Goal: Information Seeking & Learning: Learn about a topic

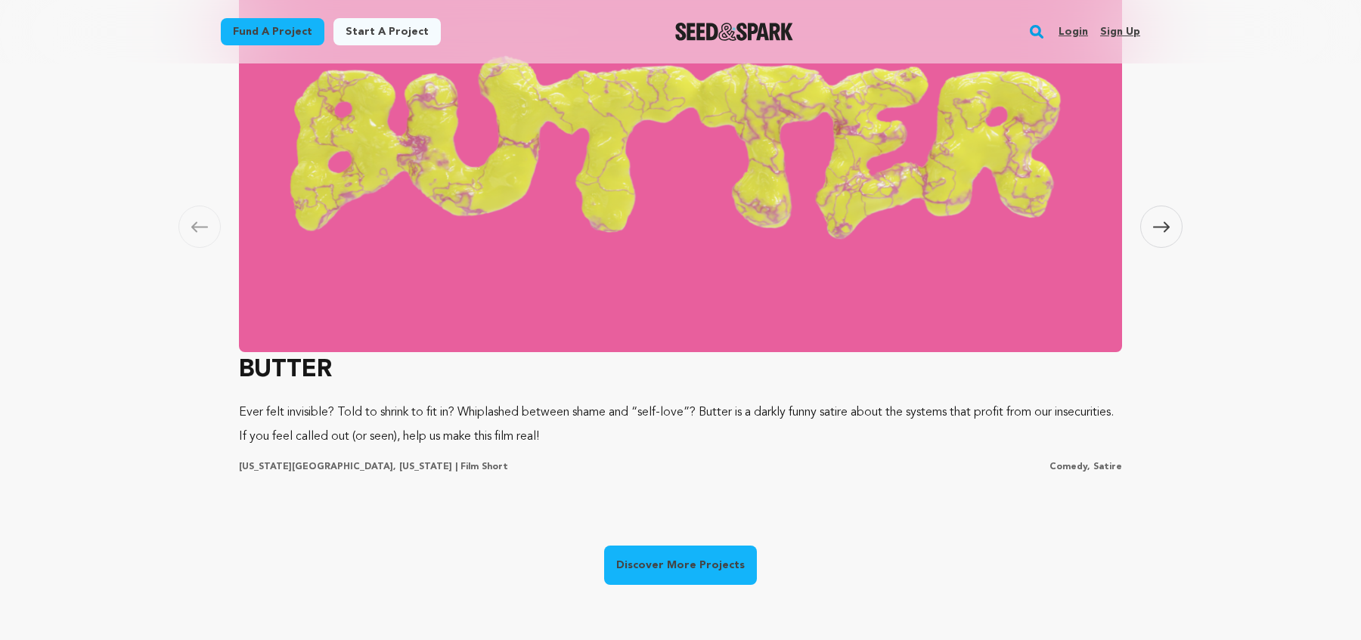
scroll to position [0, 364]
click at [699, 565] on link "Discover More Projects" at bounding box center [680, 565] width 153 height 39
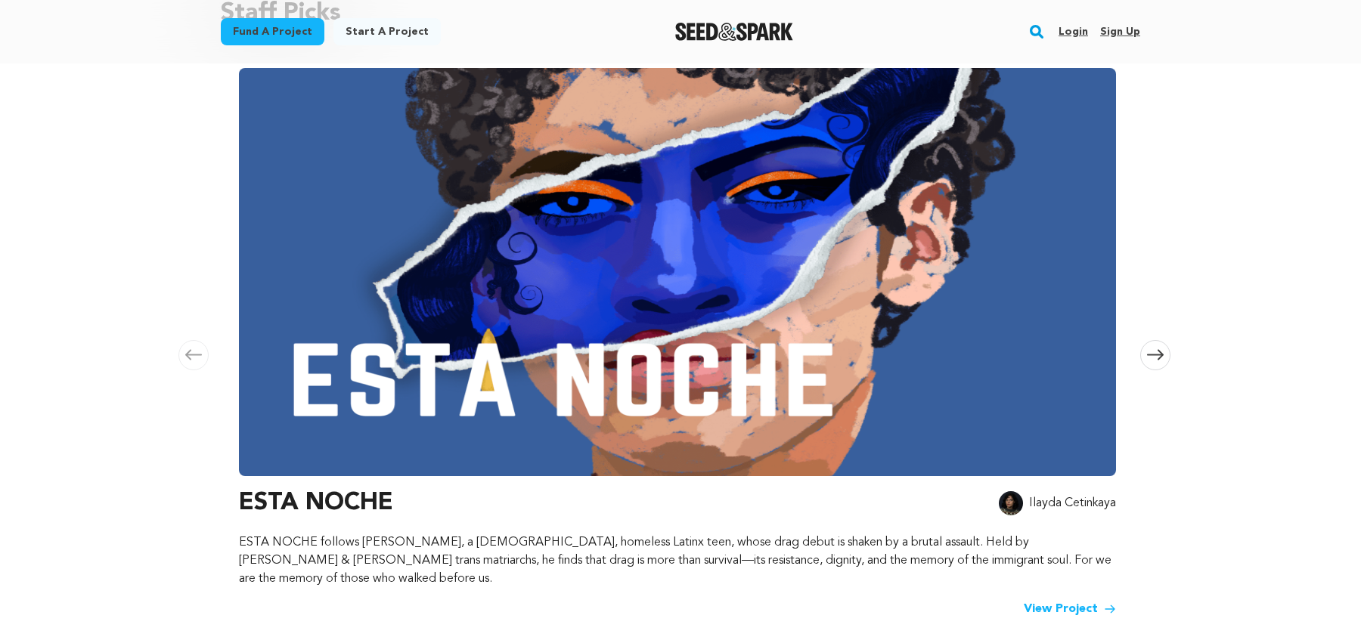
scroll to position [189, 0]
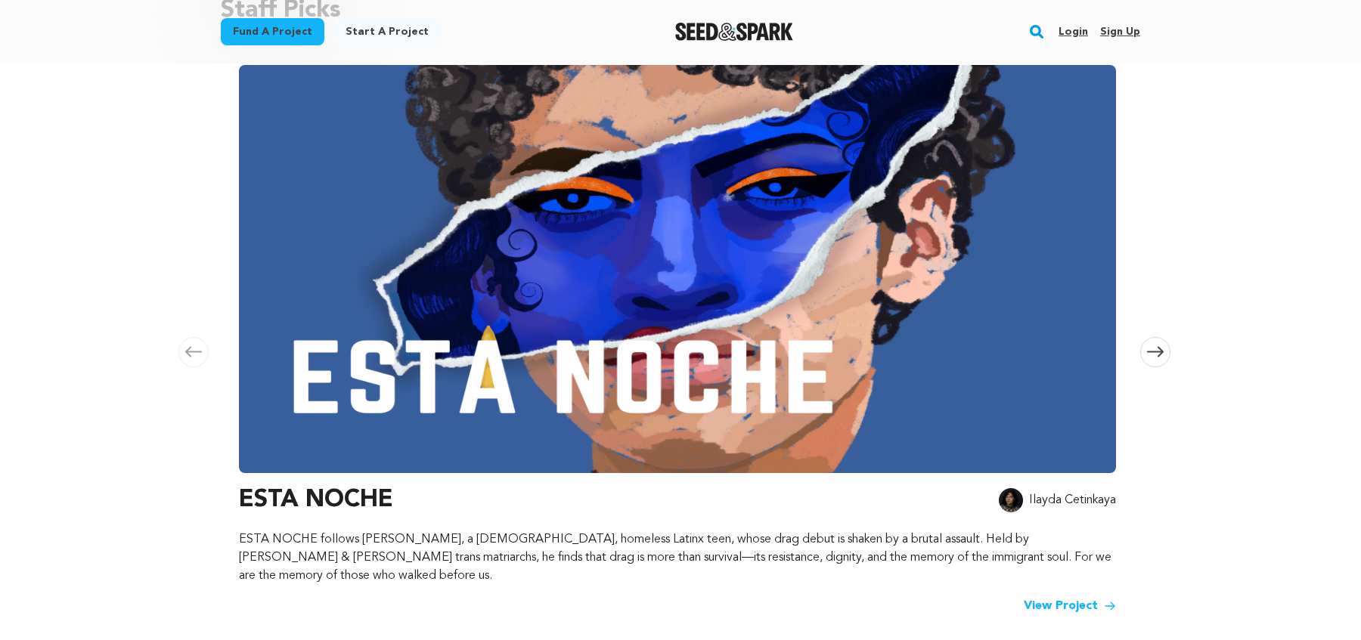
click at [1045, 597] on link "View Project" at bounding box center [1069, 606] width 92 height 18
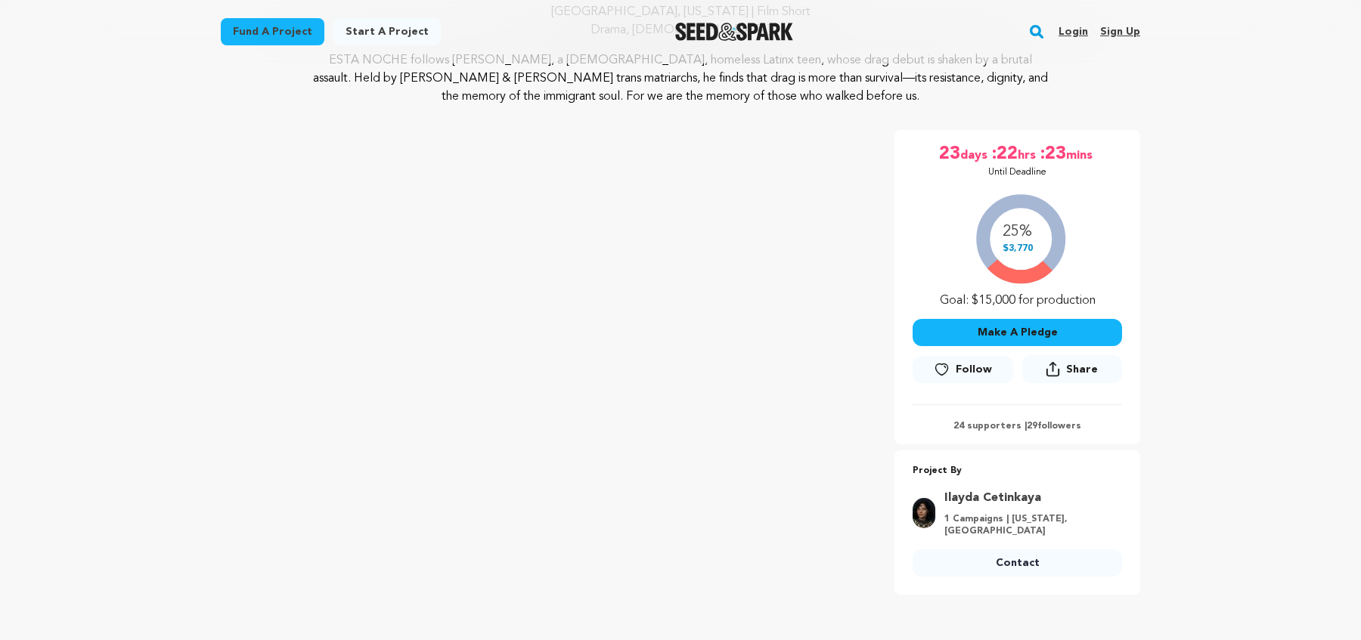
scroll to position [174, 0]
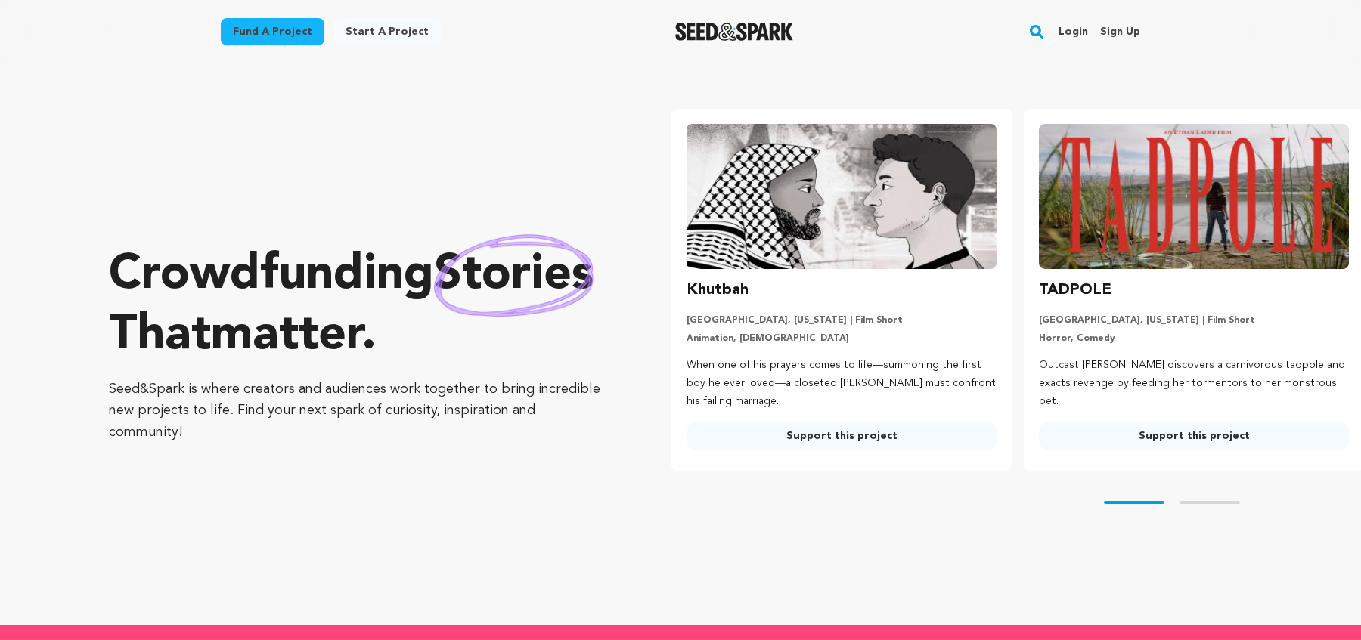
scroll to position [1026, 0]
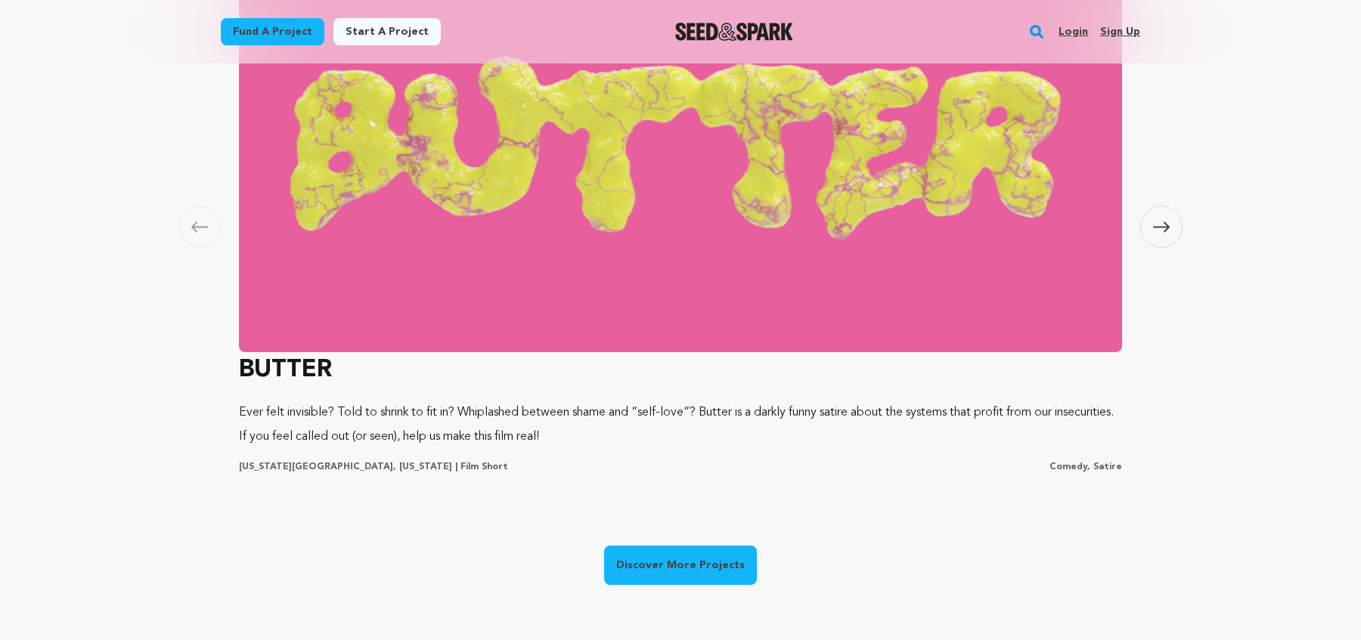
click at [439, 251] on img at bounding box center [680, 148] width 883 height 408
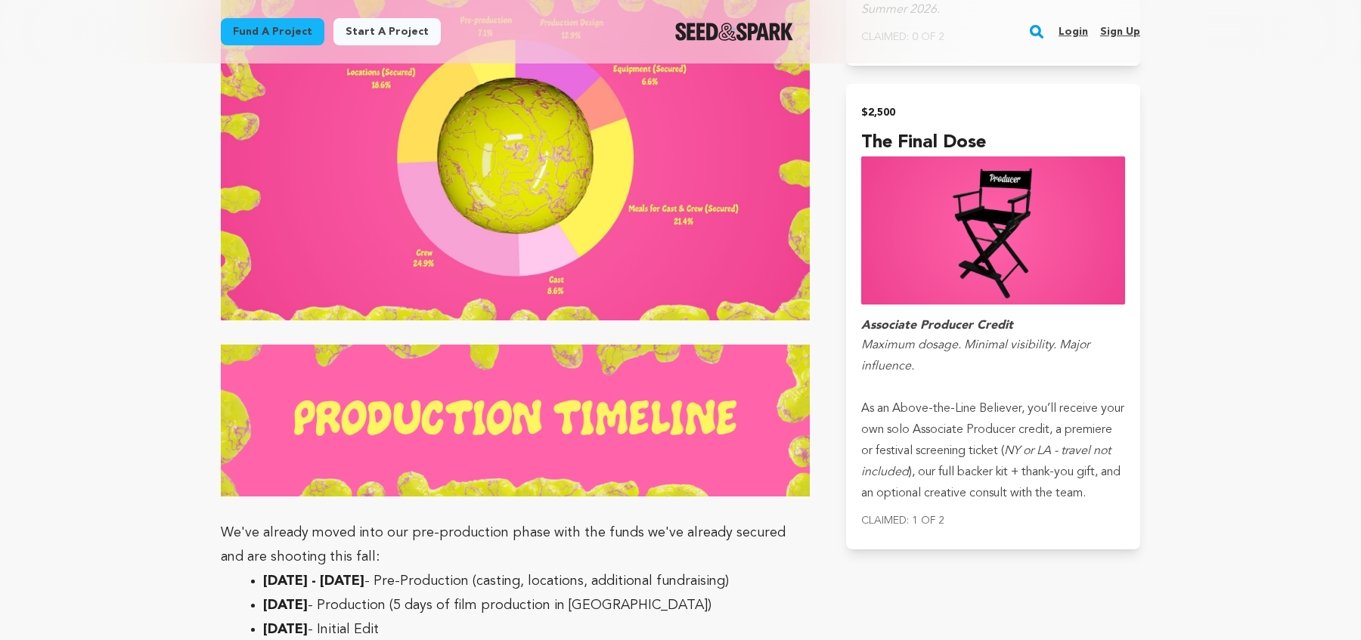
scroll to position [5882, 0]
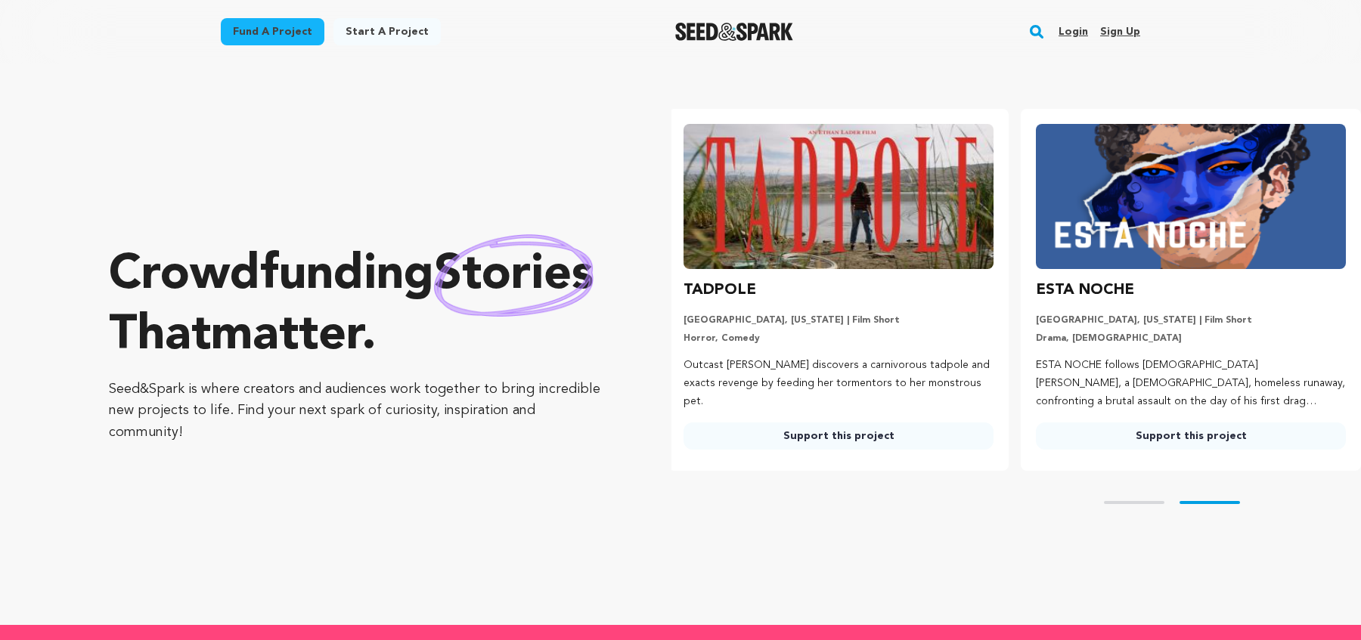
scroll to position [0, 364]
